Goal: Task Accomplishment & Management: Use online tool/utility

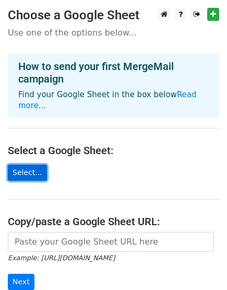
click at [28, 165] on link "Select..." at bounding box center [27, 173] width 39 height 16
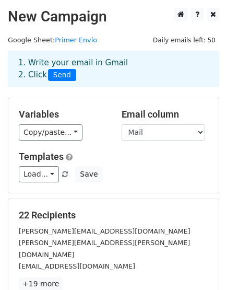
click at [77, 131] on div "Copy/paste... {{Nombre}} {{Mail}}" at bounding box center [62, 132] width 87 height 16
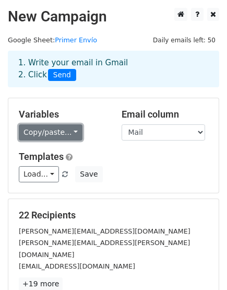
click at [66, 132] on link "Copy/paste..." at bounding box center [51, 132] width 64 height 16
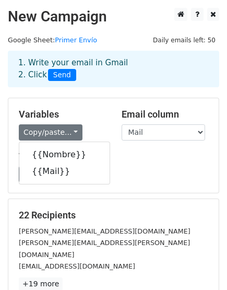
click at [85, 123] on div "Variables Copy/paste... {{Nombre}} {{Mail}}" at bounding box center [62, 125] width 103 height 32
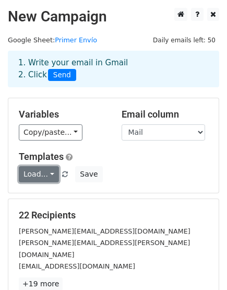
click at [38, 172] on link "Load..." at bounding box center [39, 174] width 40 height 16
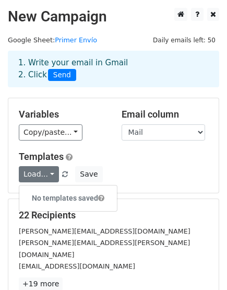
click at [118, 152] on h5 "Templates" at bounding box center [114, 156] width 190 height 11
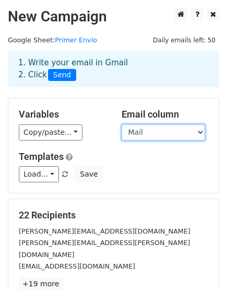
click at [142, 134] on select "Nombre Mail" at bounding box center [164, 132] width 84 height 16
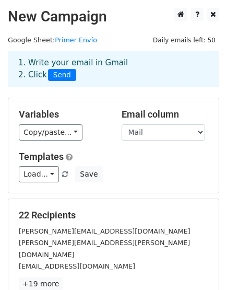
click at [100, 136] on div "Copy/paste... {{Nombre}} {{Mail}}" at bounding box center [62, 132] width 87 height 16
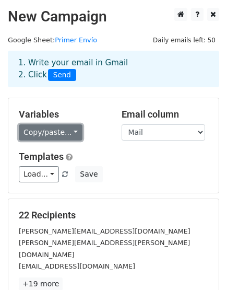
click at [60, 135] on link "Copy/paste..." at bounding box center [51, 132] width 64 height 16
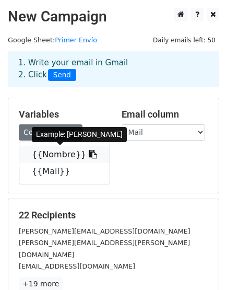
click at [89, 155] on icon at bounding box center [93, 154] width 8 height 8
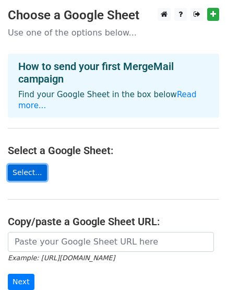
click at [34, 165] on link "Select..." at bounding box center [27, 173] width 39 height 16
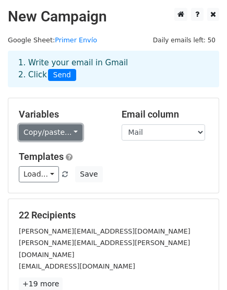
click at [59, 136] on link "Copy/paste..." at bounding box center [51, 132] width 64 height 16
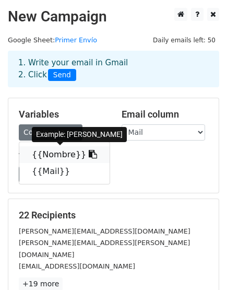
click at [89, 154] on icon at bounding box center [93, 154] width 8 height 8
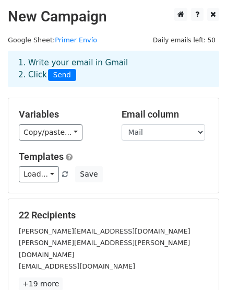
click at [133, 163] on div "Templates Load... No templates saved Save" at bounding box center [113, 167] width 205 height 32
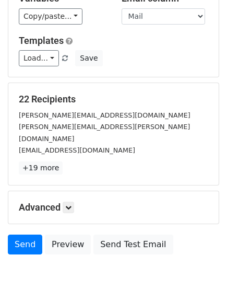
scroll to position [155, 0]
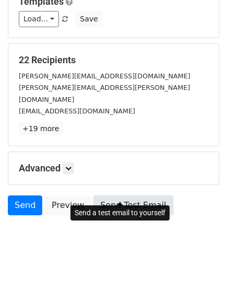
click at [128, 195] on link "Send Test Email" at bounding box center [133, 205] width 79 height 20
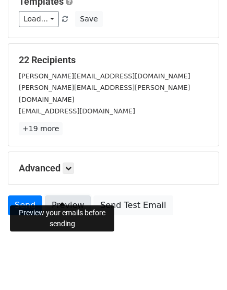
click at [59, 195] on link "Preview" at bounding box center [68, 205] width 46 height 20
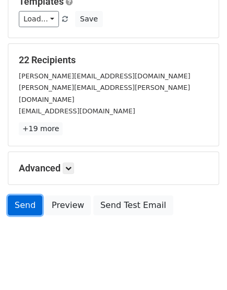
click at [19, 195] on link "Send" at bounding box center [25, 205] width 34 height 20
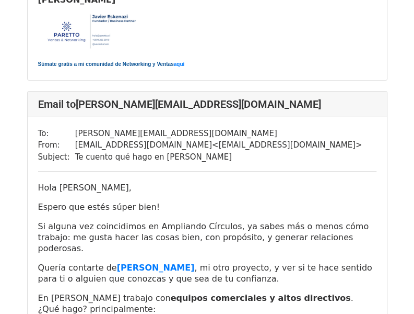
scroll to position [1202, 0]
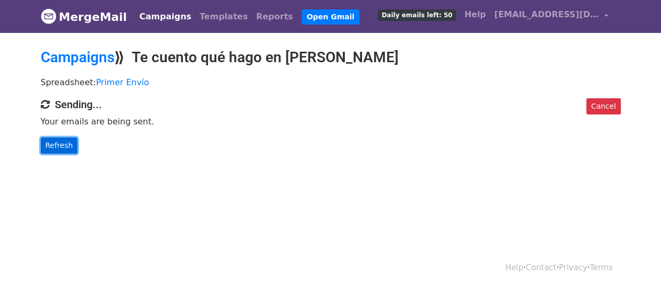
click at [65, 142] on link "Refresh" at bounding box center [59, 145] width 37 height 16
click at [55, 145] on link "Refresh" at bounding box center [59, 145] width 37 height 16
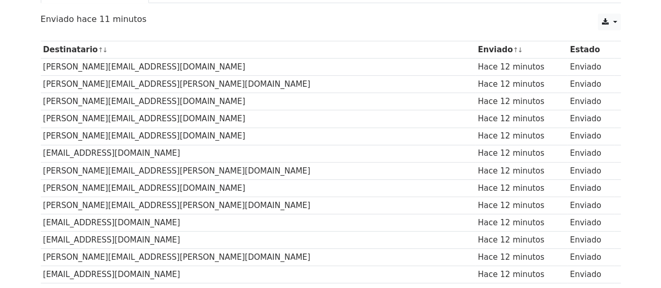
scroll to position [139, 0]
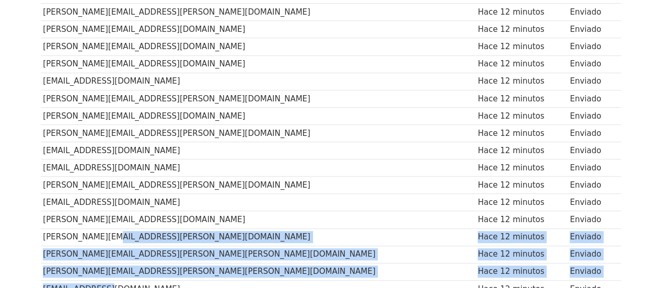
drag, startPoint x: 97, startPoint y: 283, endPoint x: 123, endPoint y: 283, distance: 26.7
click at [123, 283] on tbody "Destinatario ↑ ↓ Enviado ↑ ↓ Estado javier@ampliandocirculos.cl Hace 12 minutos…" at bounding box center [331, 168] width 580 height 398
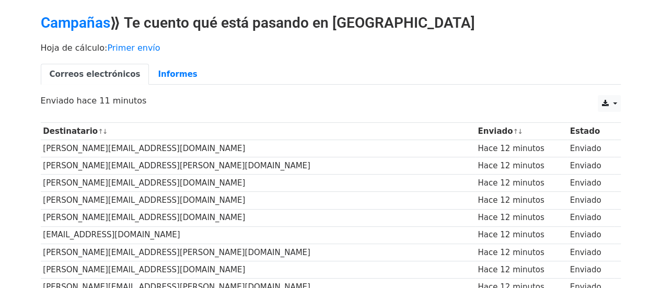
scroll to position [0, 0]
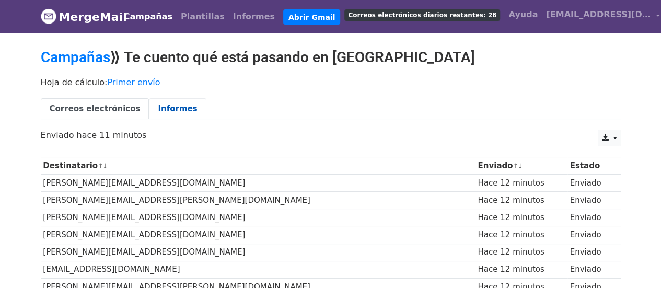
click at [158, 104] on font "Informes" at bounding box center [177, 108] width 39 height 9
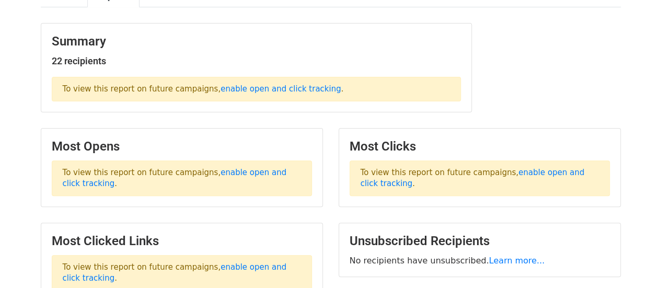
scroll to position [122, 0]
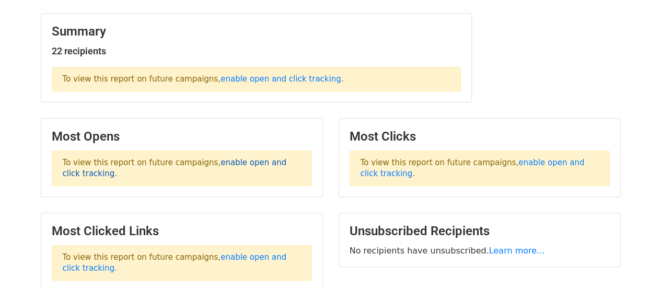
click at [228, 162] on link "enable open and click tracking" at bounding box center [175, 168] width 224 height 20
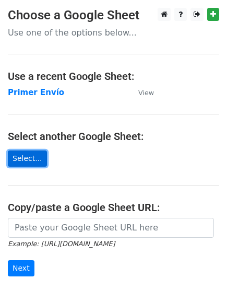
click at [35, 162] on link "Select..." at bounding box center [27, 159] width 39 height 16
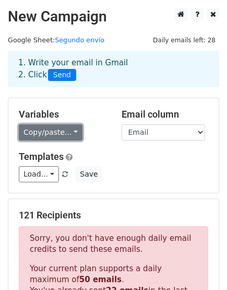
click at [63, 136] on link "Copy/paste..." at bounding box center [51, 132] width 64 height 16
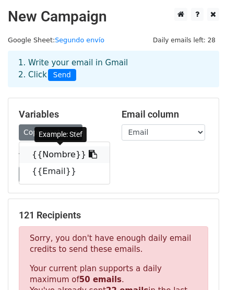
click at [63, 157] on link "{{Nombre}}" at bounding box center [64, 154] width 90 height 17
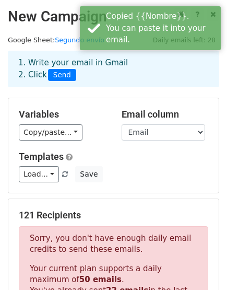
click at [100, 151] on h5 "Templates" at bounding box center [114, 156] width 190 height 11
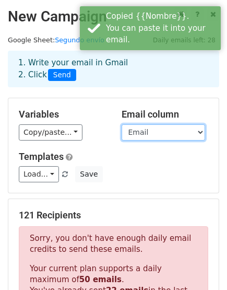
click at [152, 129] on select "Nombre Email" at bounding box center [164, 132] width 84 height 16
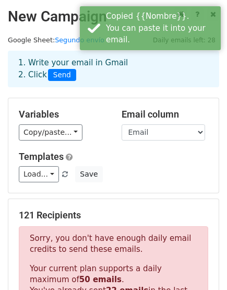
click at [103, 143] on div "Variables Copy/paste... {{Nombre}} {{Email}} Email column Nombre Email Template…" at bounding box center [113, 145] width 211 height 95
click at [156, 178] on div "Load... No templates saved Save" at bounding box center [113, 174] width 205 height 16
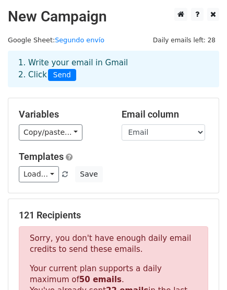
click at [118, 155] on h5 "Templates" at bounding box center [114, 156] width 190 height 11
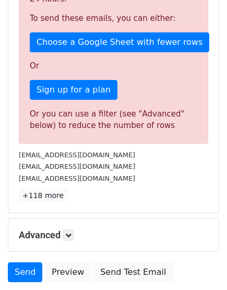
scroll to position [309, 0]
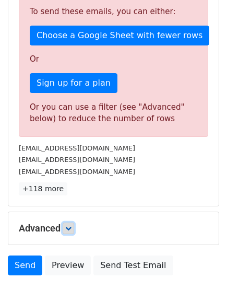
click at [70, 225] on icon at bounding box center [68, 228] width 6 height 6
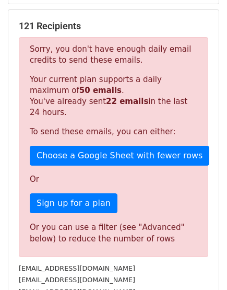
scroll to position [97, 0]
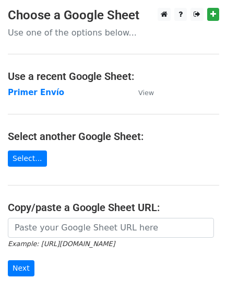
click at [31, 168] on main "Choose a Google Sheet Use one of the options below... Use a recent Google Sheet…" at bounding box center [113, 170] width 227 height 325
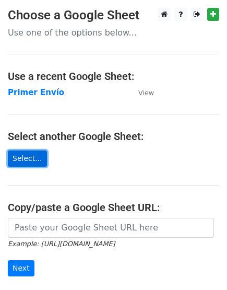
click at [31, 156] on link "Select..." at bounding box center [27, 159] width 39 height 16
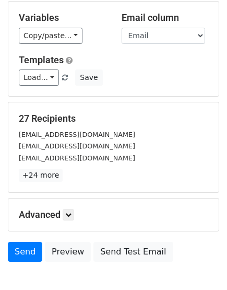
scroll to position [155, 0]
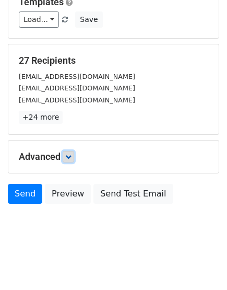
click at [68, 156] on icon at bounding box center [68, 157] width 6 height 6
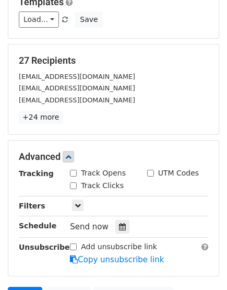
click at [76, 175] on input "Track Opens" at bounding box center [73, 173] width 7 height 7
checkbox input "true"
click at [73, 184] on input "Track Clicks" at bounding box center [73, 185] width 7 height 7
checkbox input "true"
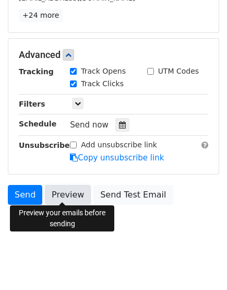
click at [66, 188] on link "Preview" at bounding box center [68, 195] width 46 height 20
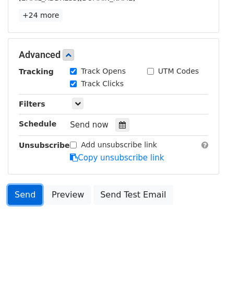
click at [21, 188] on link "Send" at bounding box center [25, 195] width 34 height 20
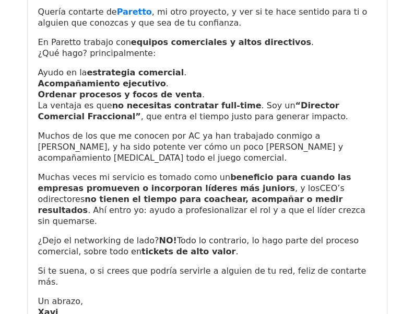
scroll to position [13169, 0]
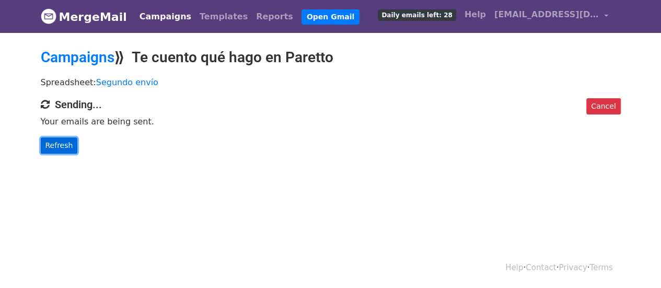
click at [59, 147] on link "Refresh" at bounding box center [59, 145] width 37 height 16
click at [61, 144] on link "Refresh" at bounding box center [59, 145] width 37 height 16
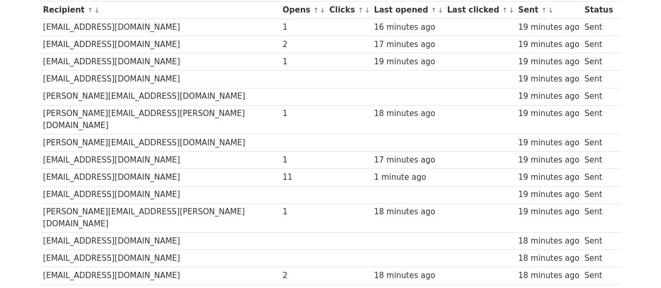
scroll to position [139, 0]
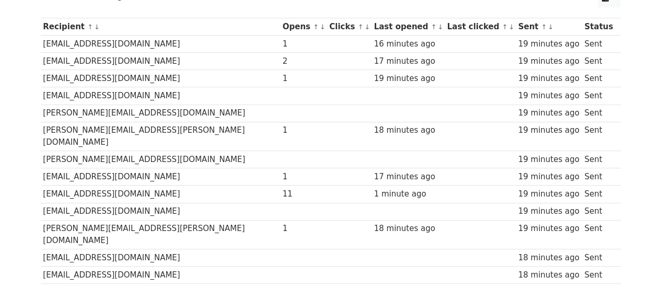
click at [283, 188] on div "11" at bounding box center [304, 194] width 42 height 12
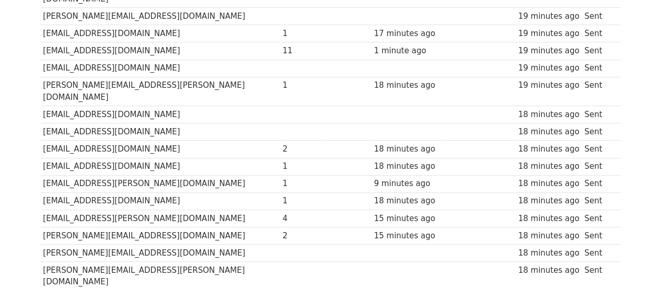
scroll to position [369, 0]
